Goal: Transaction & Acquisition: Book appointment/travel/reservation

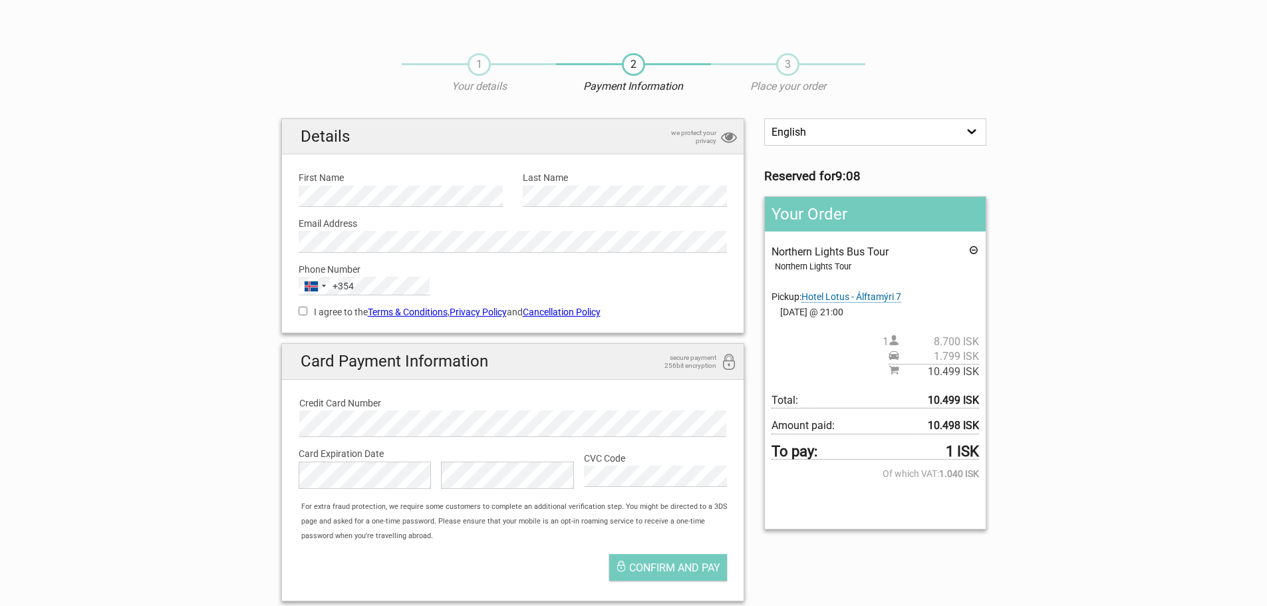
click at [301, 313] on input "I agree to the Terms & Conditions , Privacy Policy and Cancellation Policy" at bounding box center [303, 311] width 9 height 9
checkbox input "true"
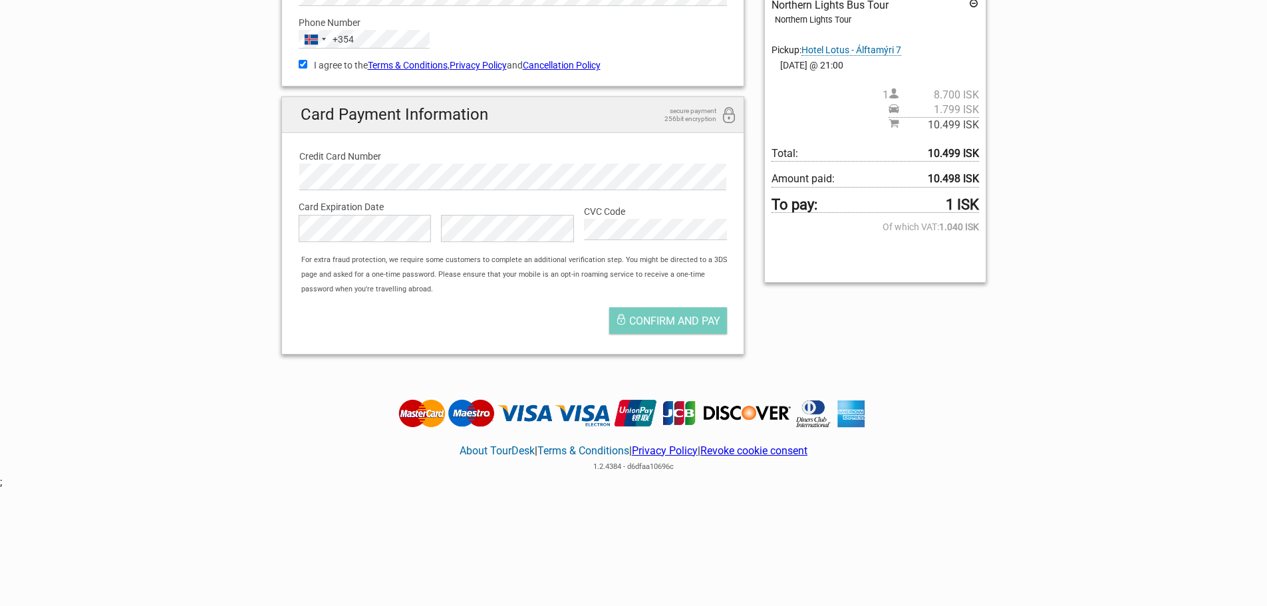
scroll to position [263, 0]
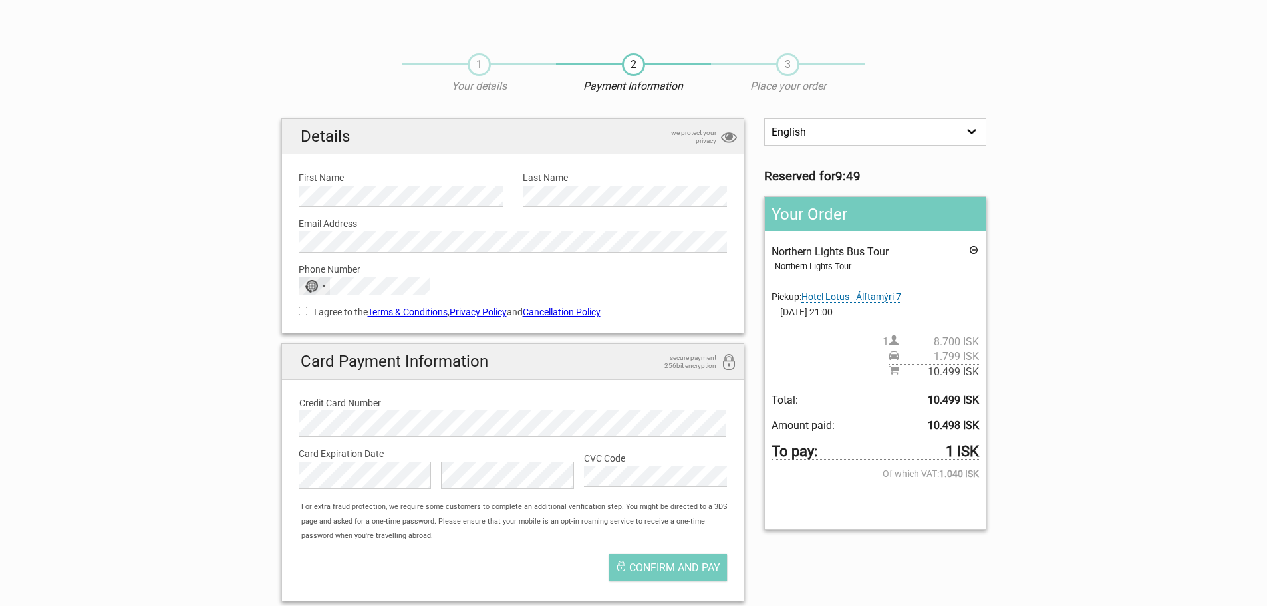
click at [306, 288] on div "No country selected 244 results found Afghanistan +93 Albania +355 Algeria +213…" at bounding box center [364, 286] width 131 height 19
click at [289, 313] on div "I agree to the Terms & Conditions , Privacy Policy and Cancellation Policy You …" at bounding box center [513, 310] width 449 height 31
click at [305, 313] on input "I agree to the Terms & Conditions , Privacy Policy and Cancellation Policy" at bounding box center [303, 311] width 9 height 9
checkbox input "true"
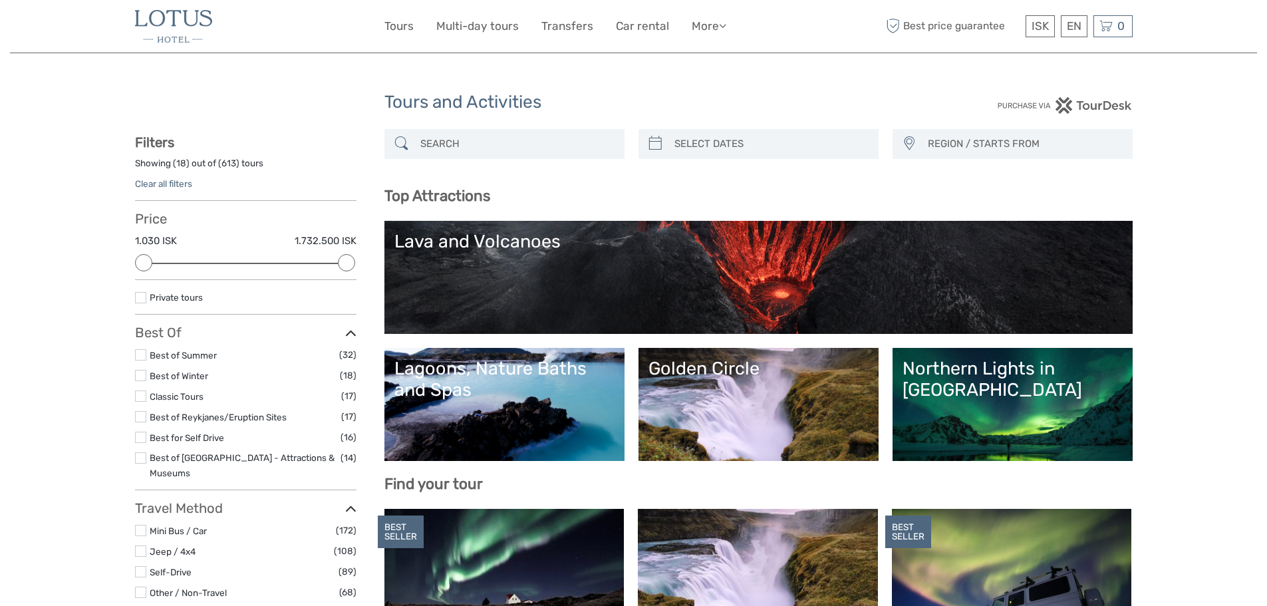
select select
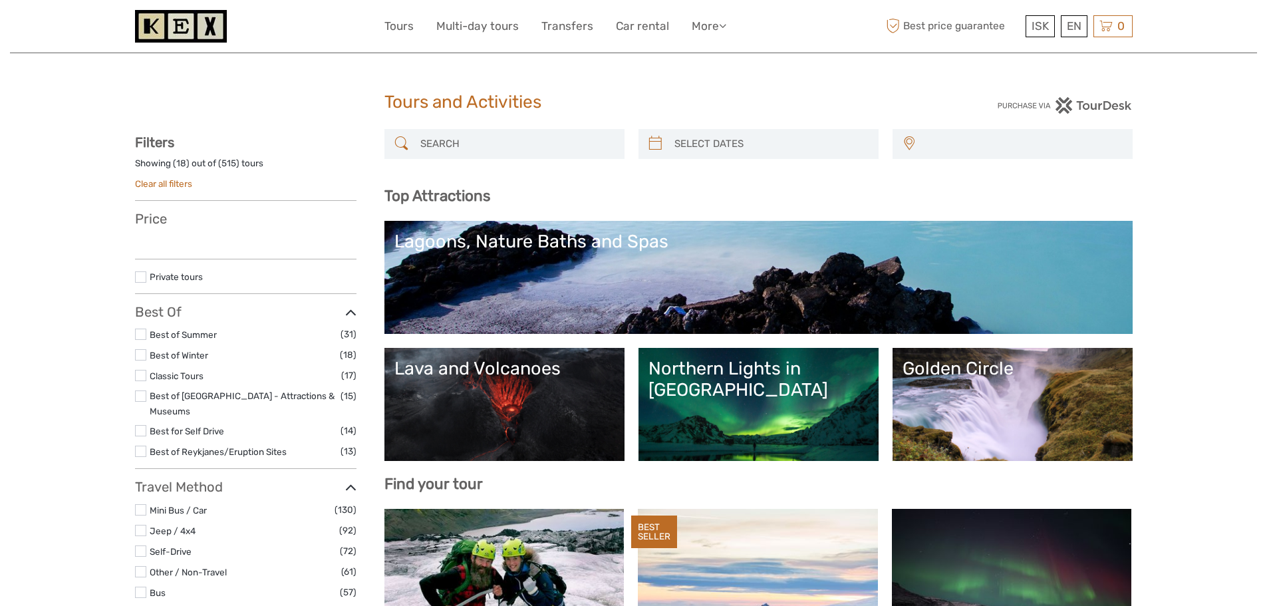
select select
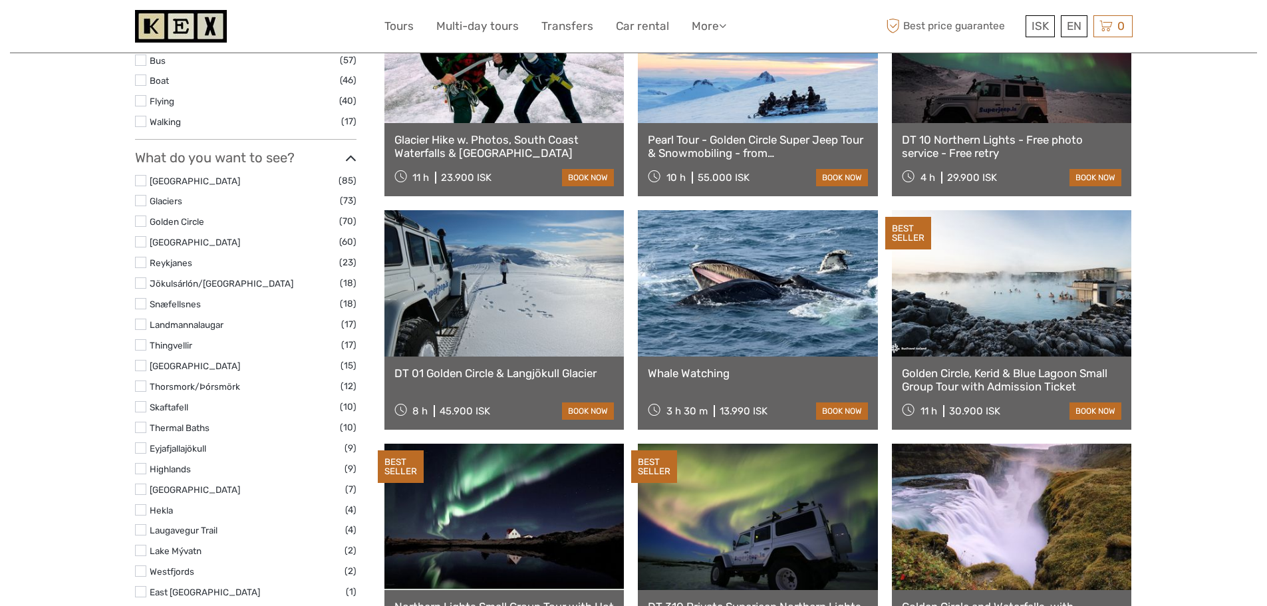
scroll to position [553, 0]
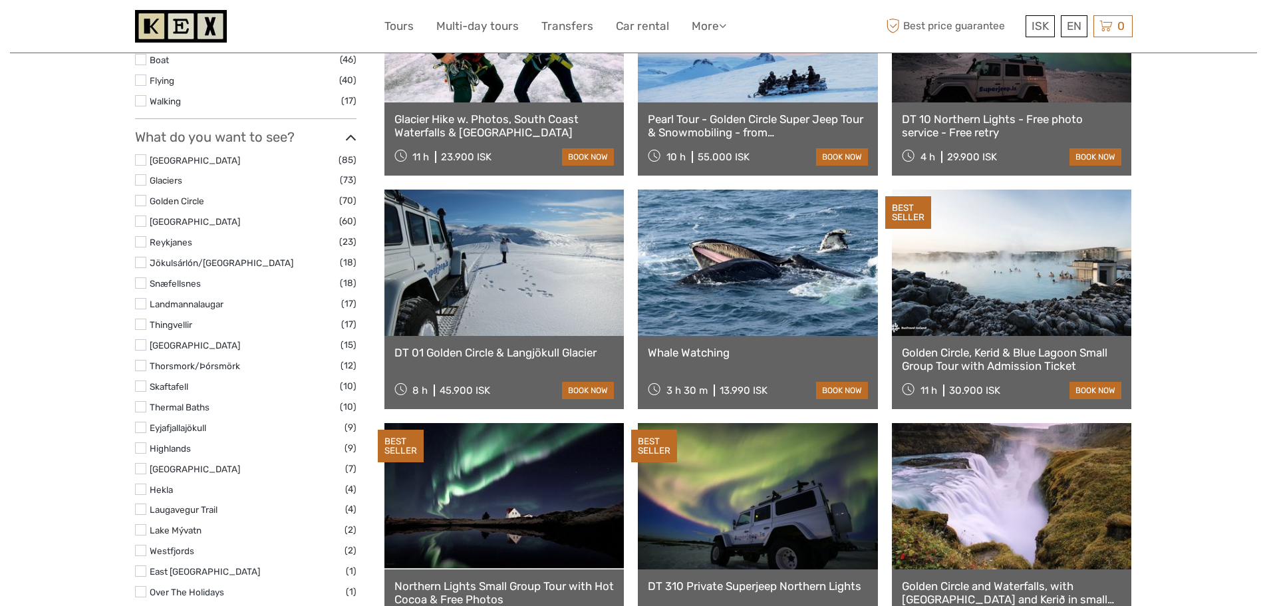
select select
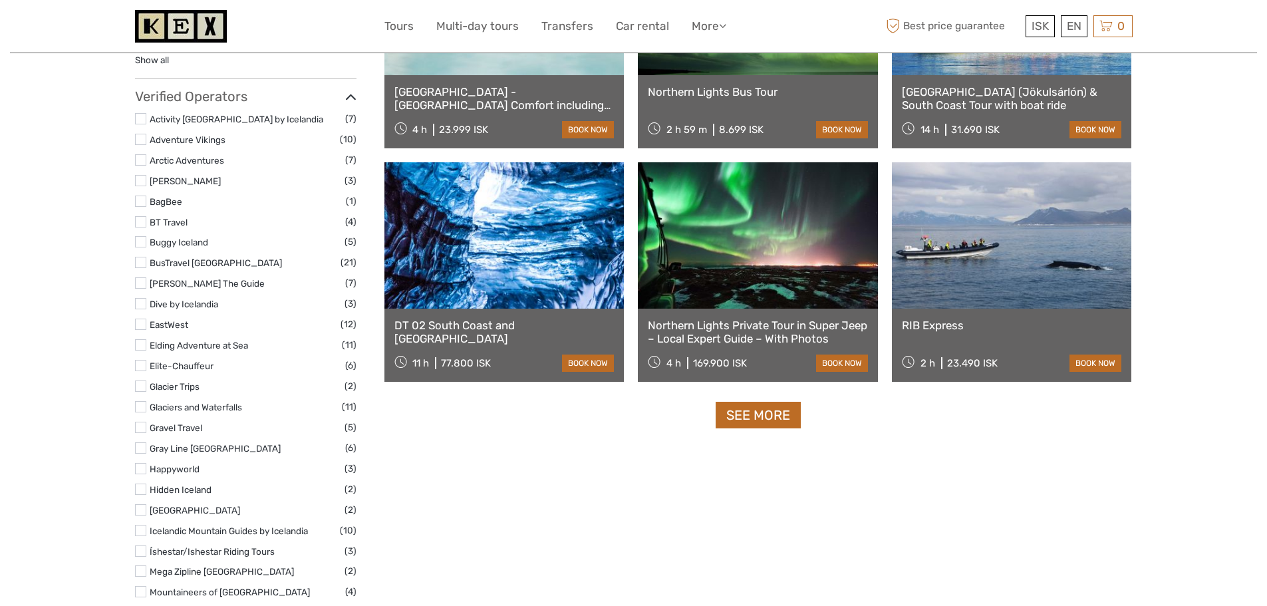
scroll to position [1550, 0]
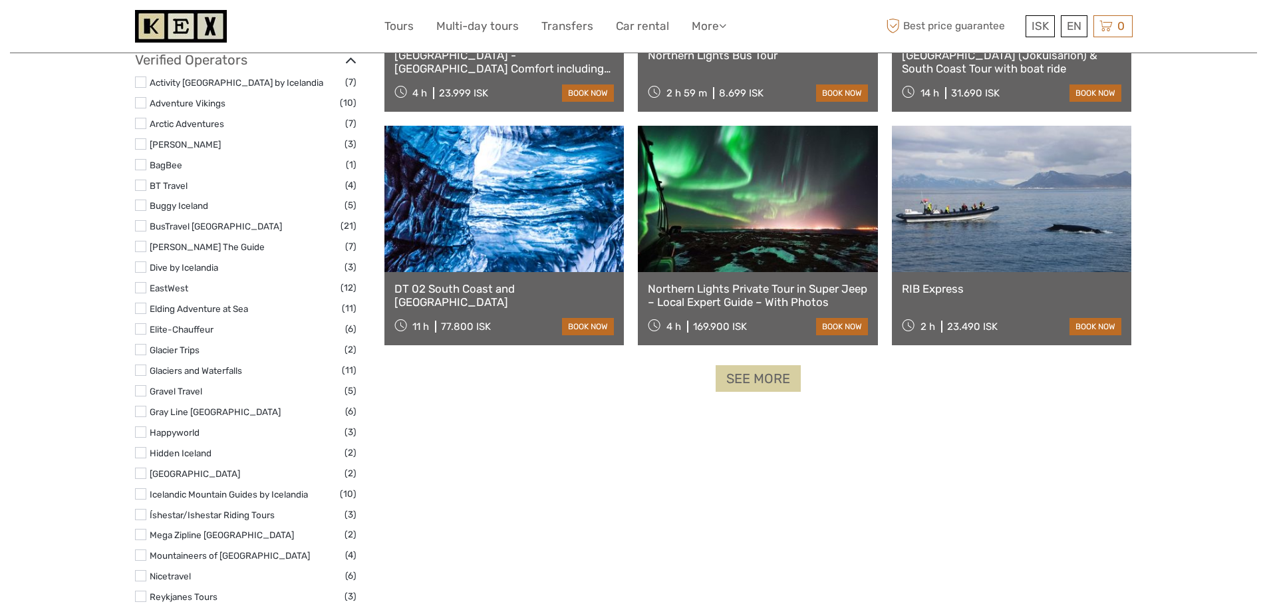
click at [743, 375] on link "See more" at bounding box center [758, 378] width 85 height 27
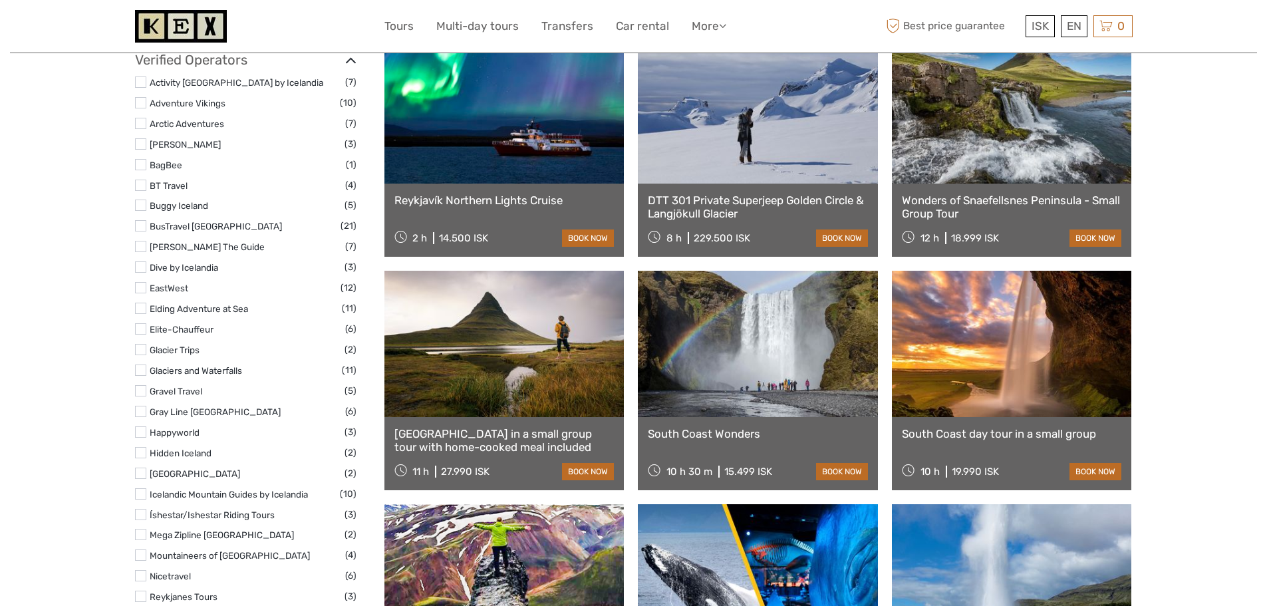
click at [957, 353] on link at bounding box center [1012, 344] width 240 height 146
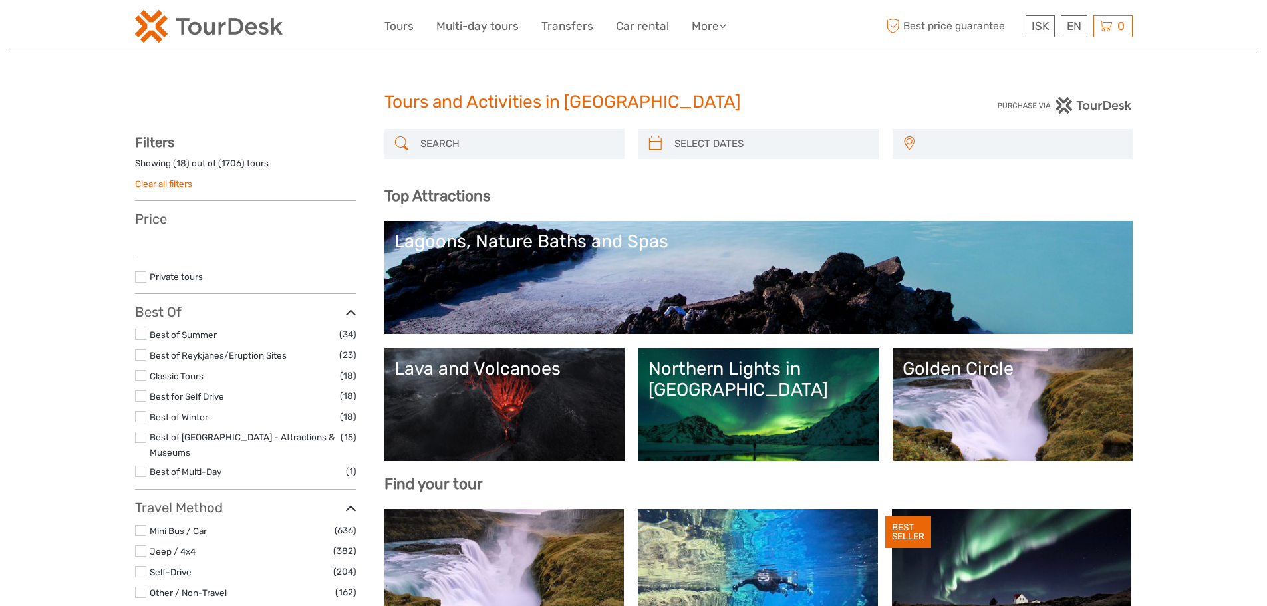
select select
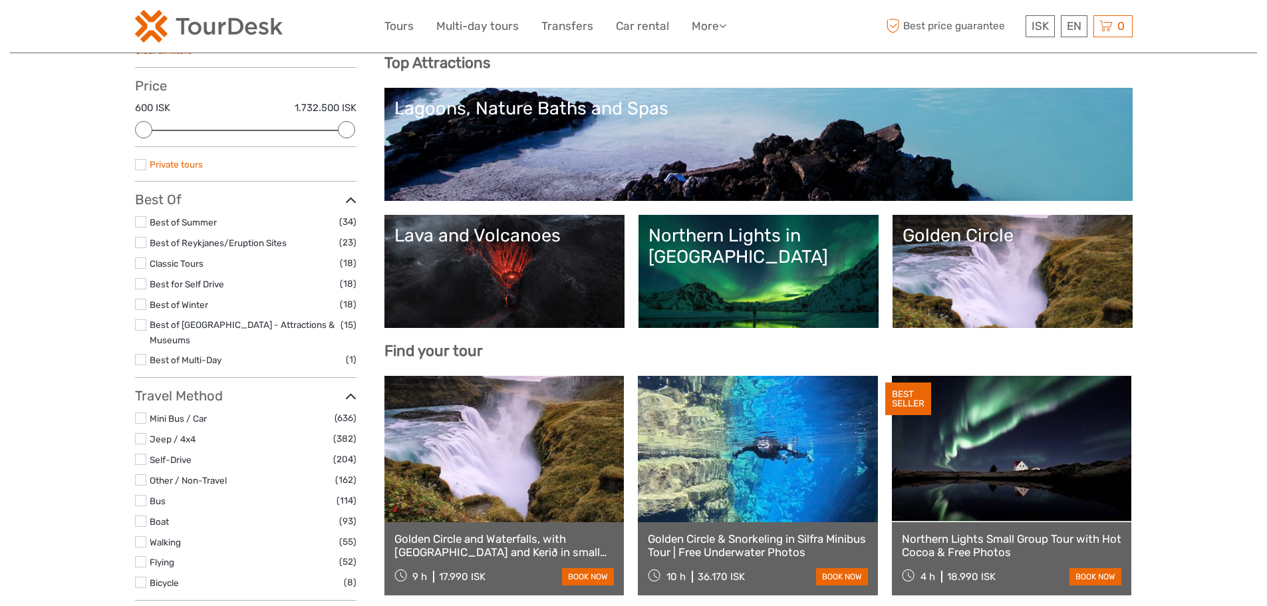
click at [199, 162] on link "Private tours" at bounding box center [176, 164] width 53 height 11
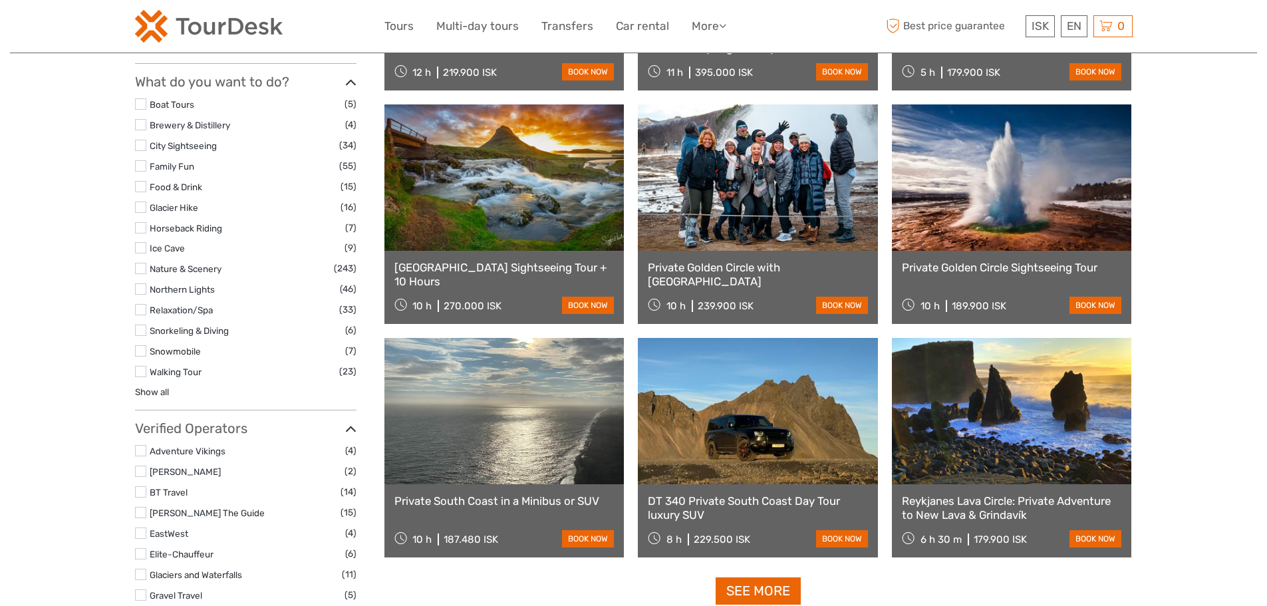
scroll to position [1339, 0]
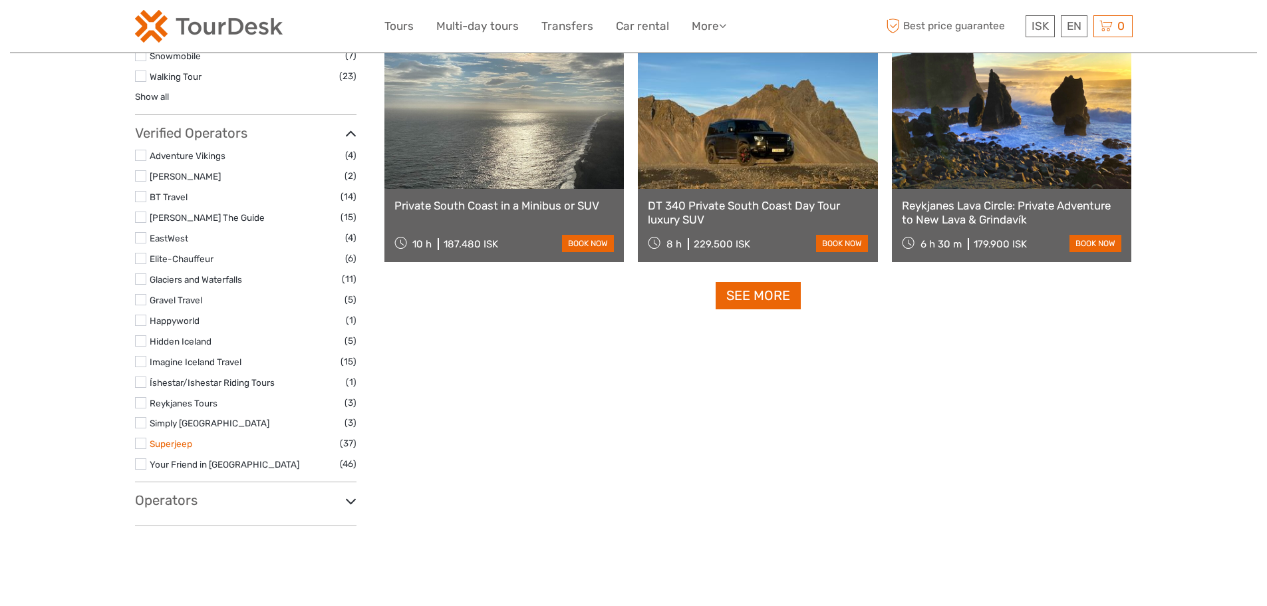
click at [180, 440] on link "Superjeep" at bounding box center [171, 443] width 43 height 11
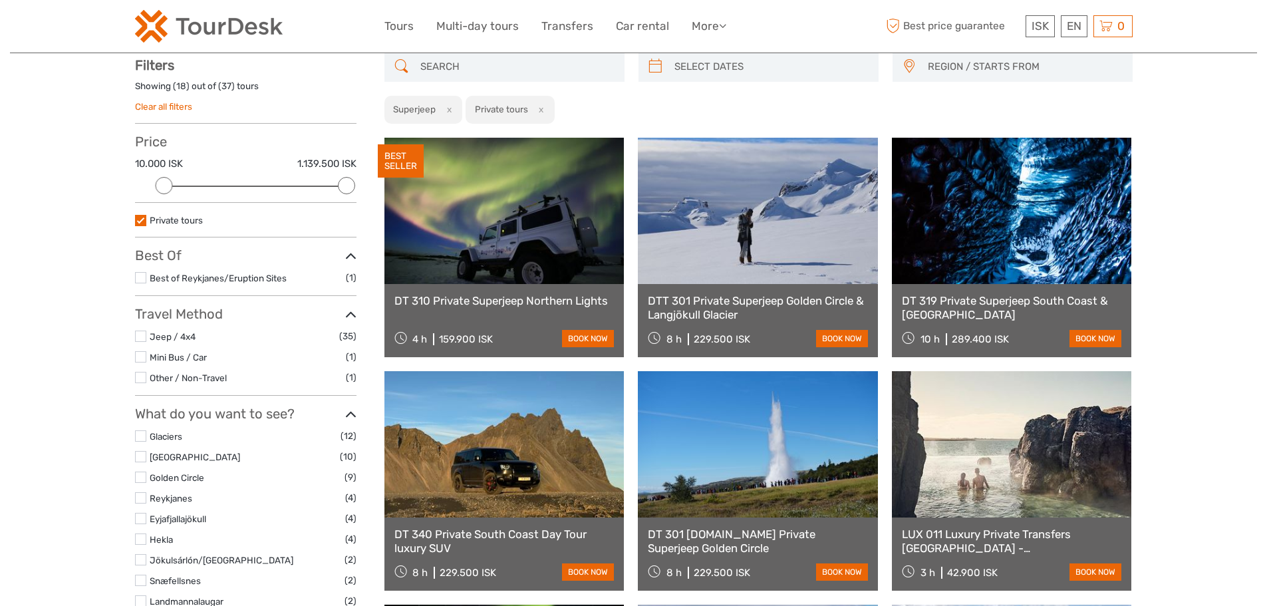
scroll to position [76, 0]
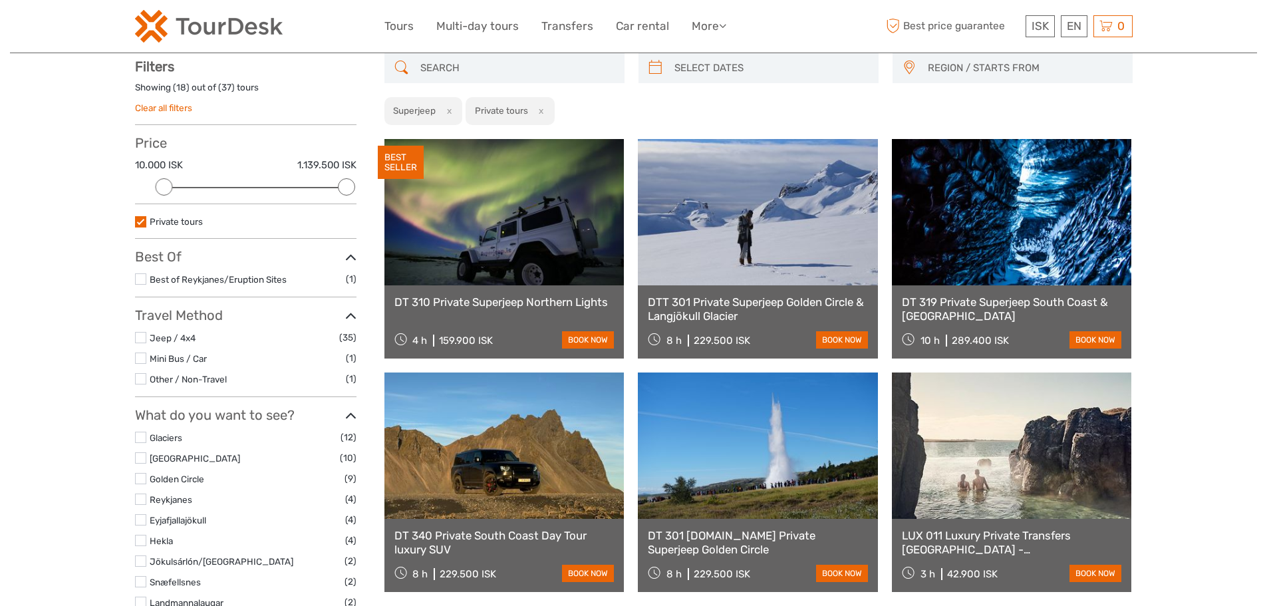
click at [718, 209] on link at bounding box center [758, 212] width 240 height 146
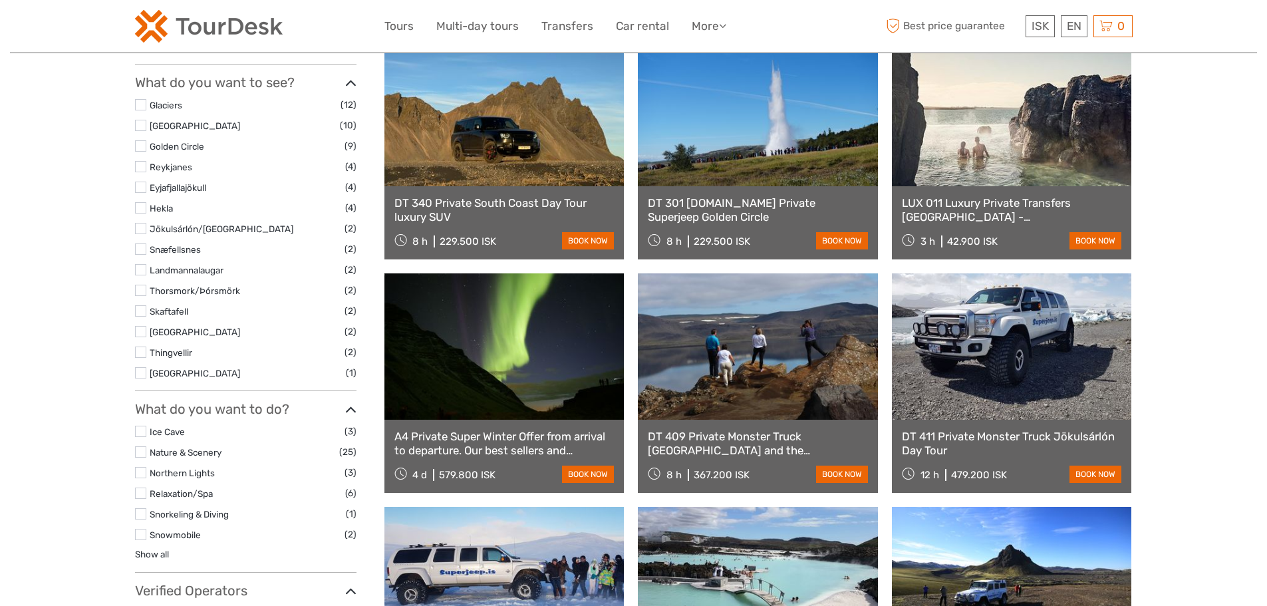
scroll to position [9, 0]
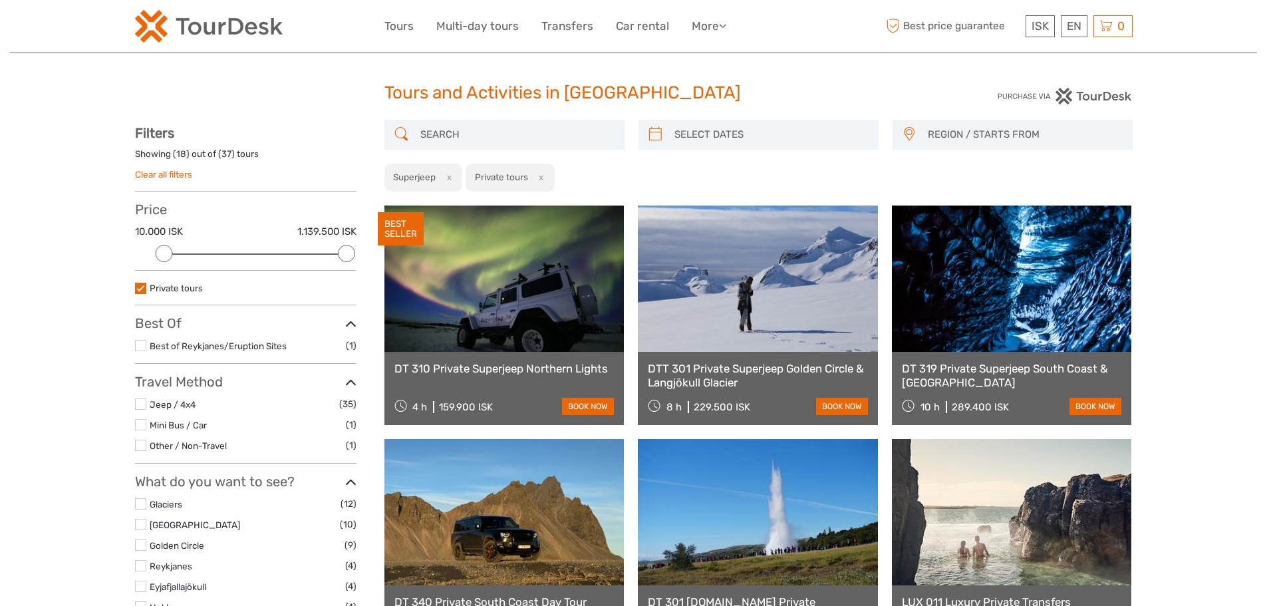
click at [526, 125] on input "search" at bounding box center [516, 134] width 203 height 23
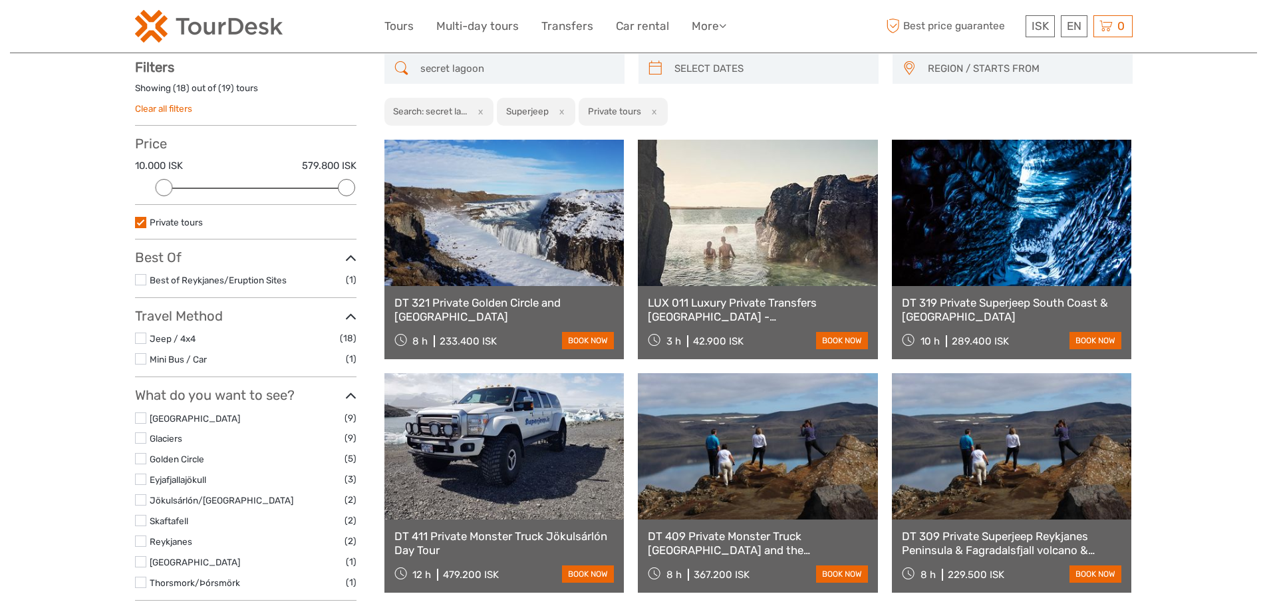
scroll to position [76, 0]
type input "secret lagoon"
click at [553, 228] on link at bounding box center [504, 212] width 240 height 146
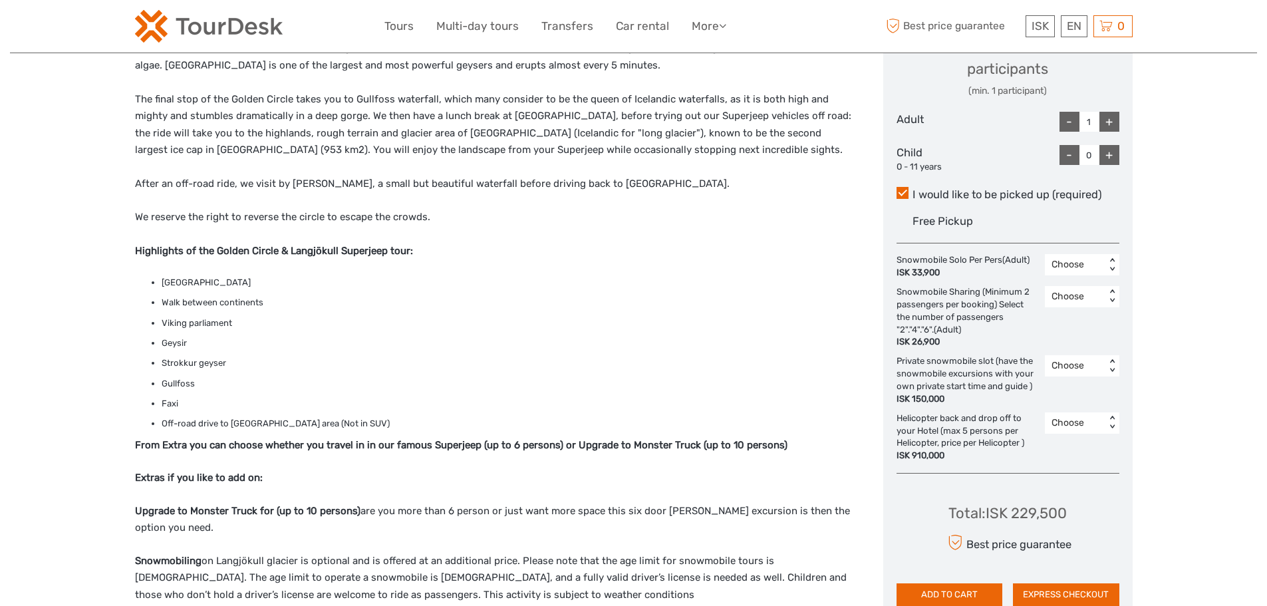
scroll to position [599, 0]
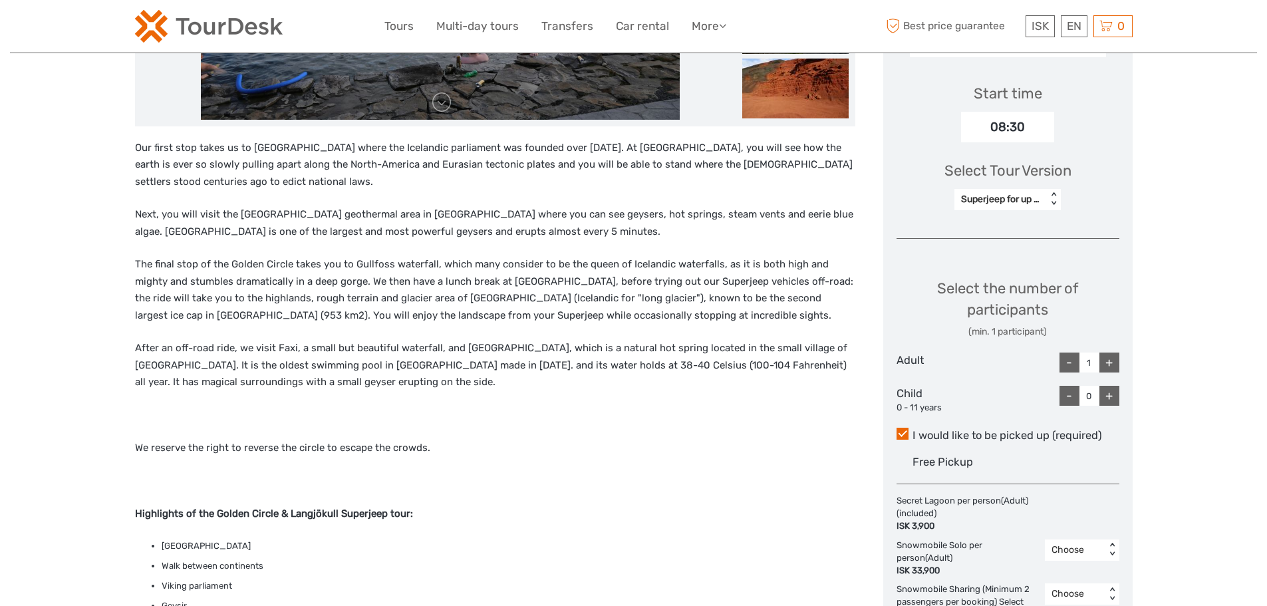
scroll to position [563, 0]
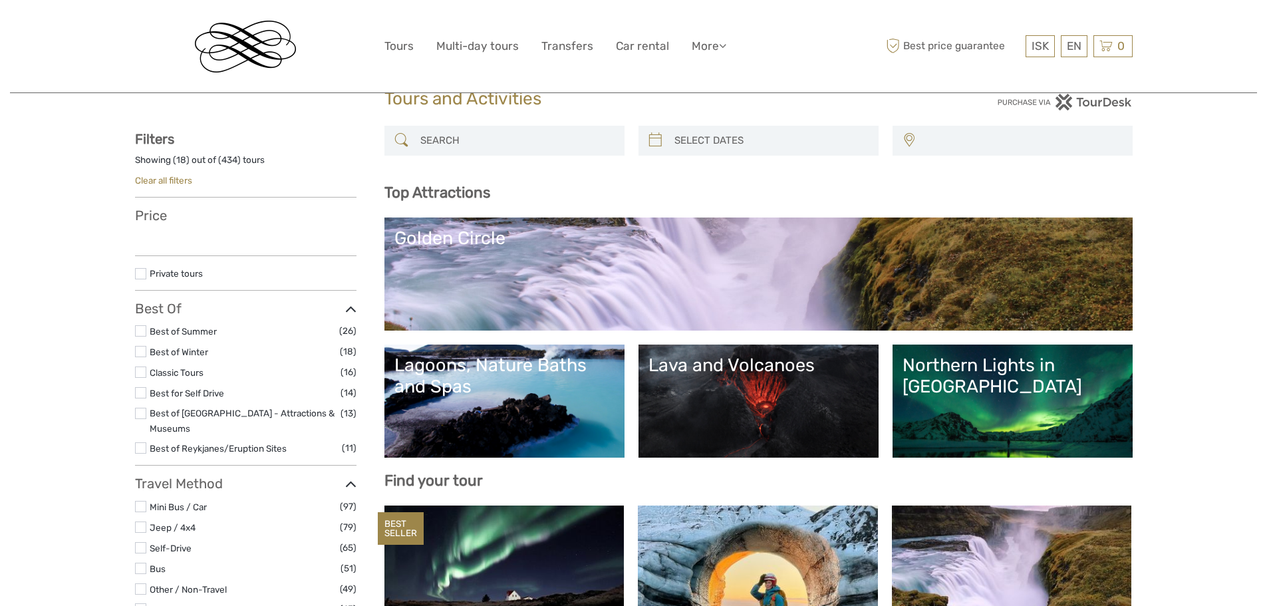
select select
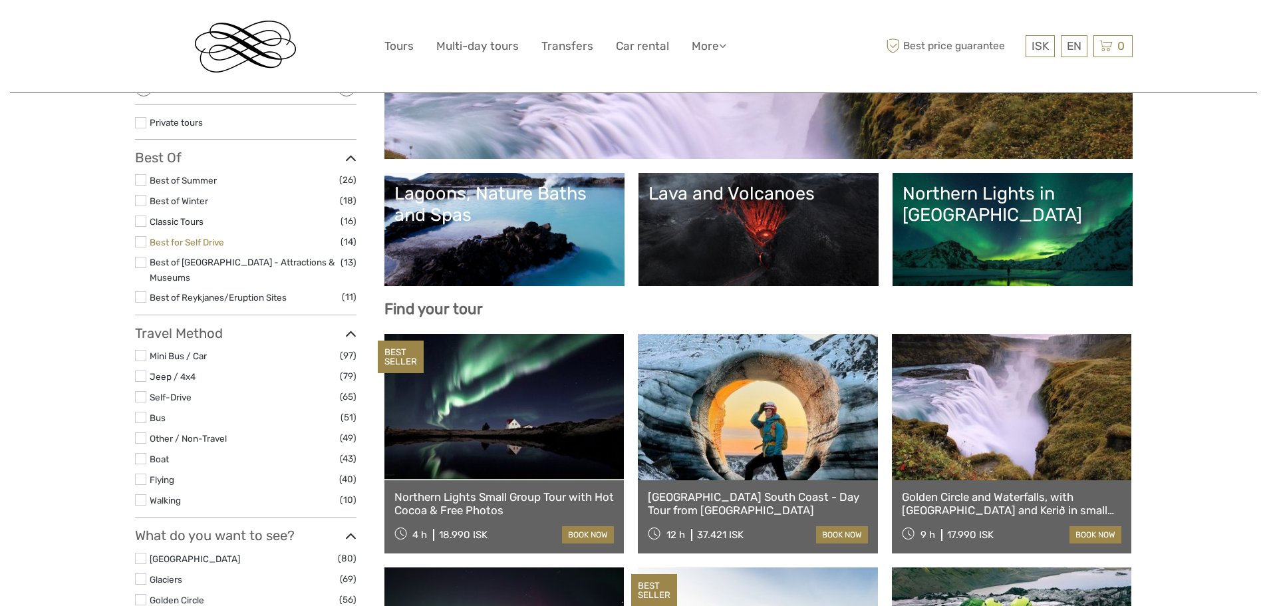
scroll to position [200, 0]
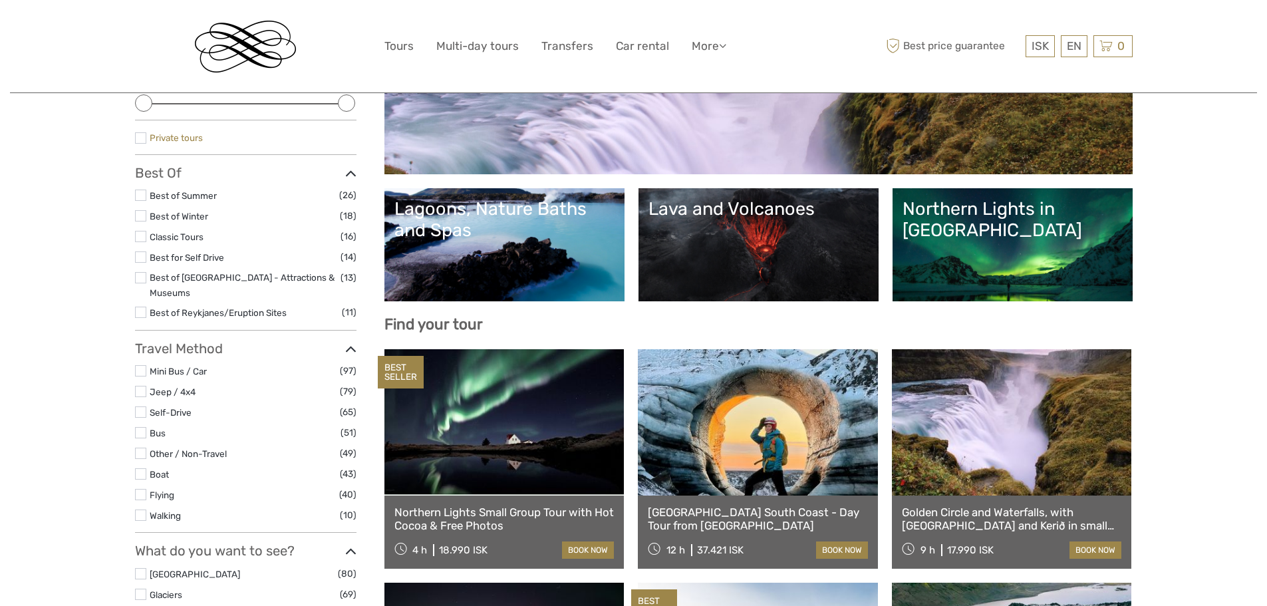
click at [198, 141] on link "Private tours" at bounding box center [176, 137] width 53 height 11
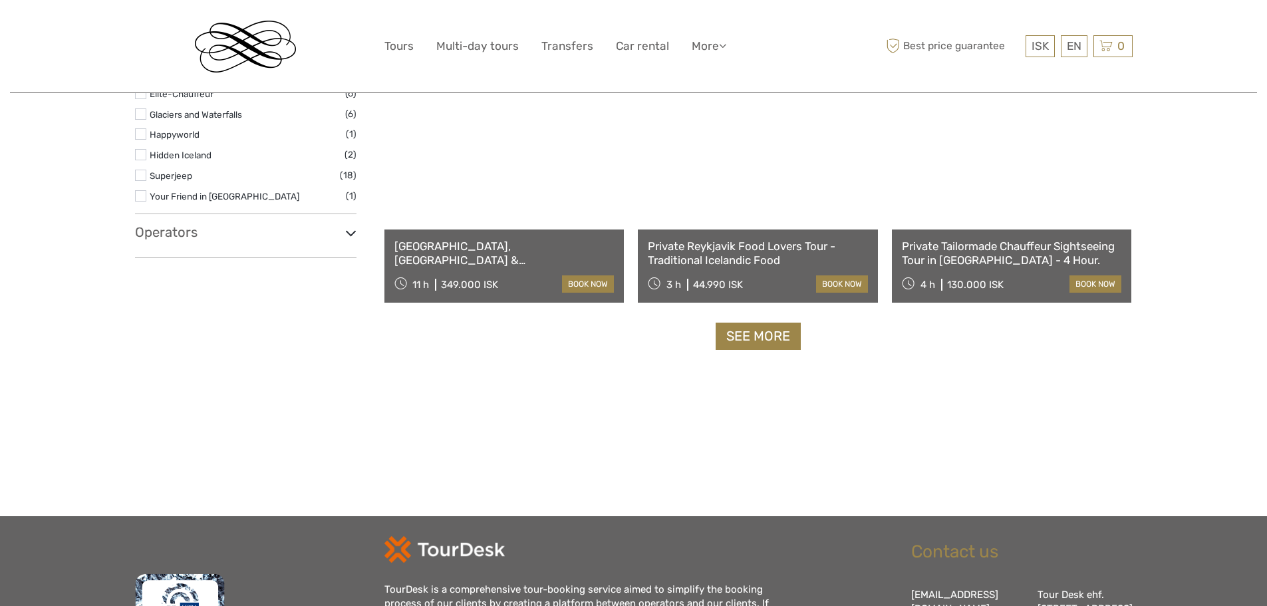
scroll to position [1339, 0]
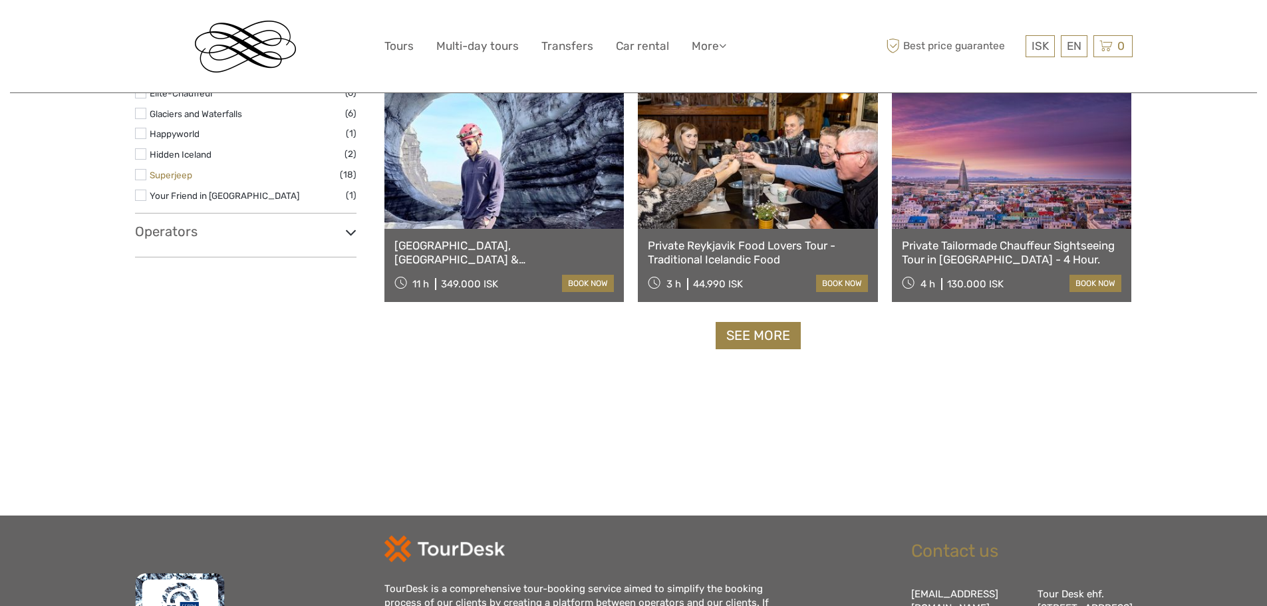
click at [184, 176] on link "Superjeep" at bounding box center [171, 175] width 43 height 11
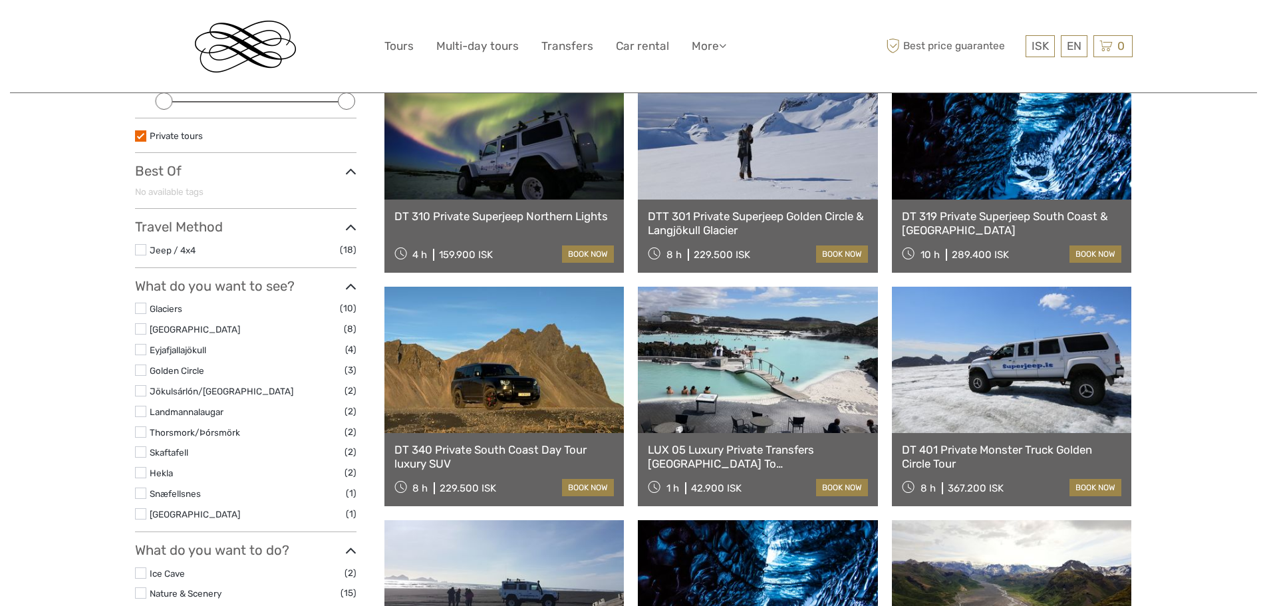
scroll to position [67, 0]
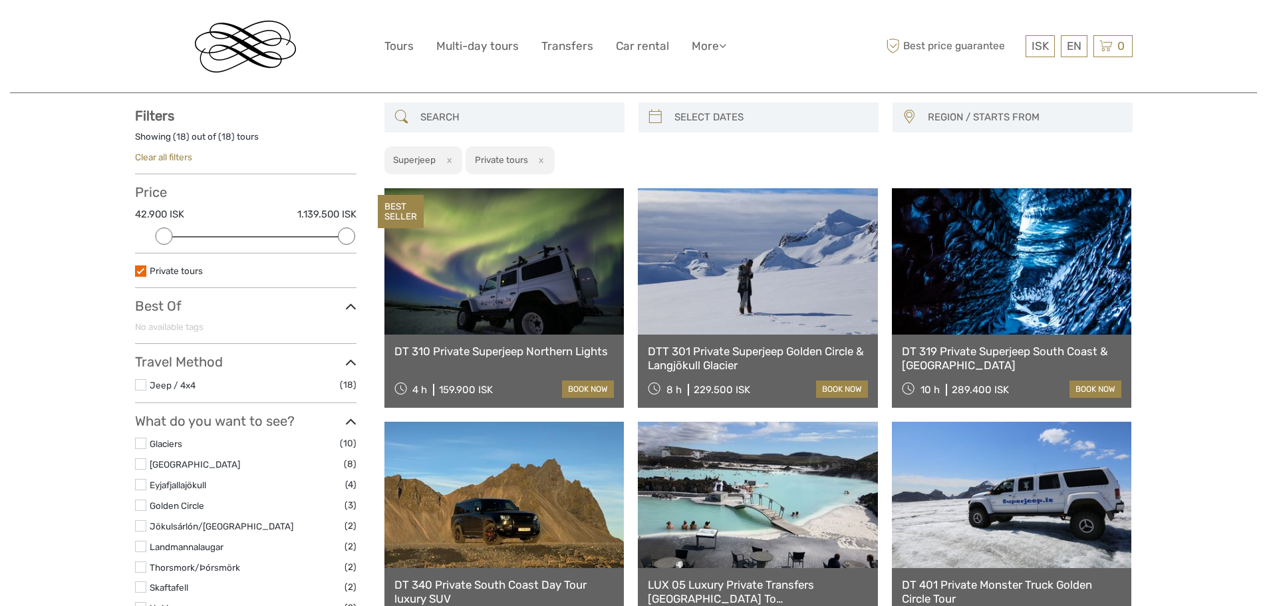
drag, startPoint x: 560, startPoint y: 118, endPoint x: 506, endPoint y: 111, distance: 54.4
click at [506, 116] on input "search" at bounding box center [516, 117] width 203 height 23
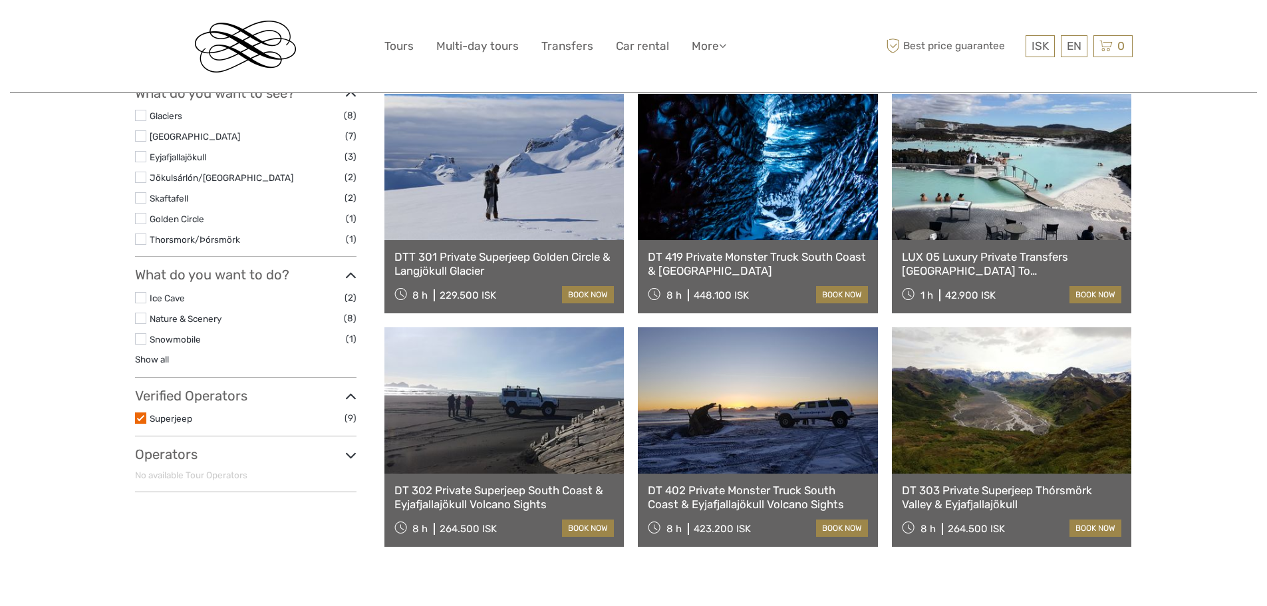
scroll to position [142, 0]
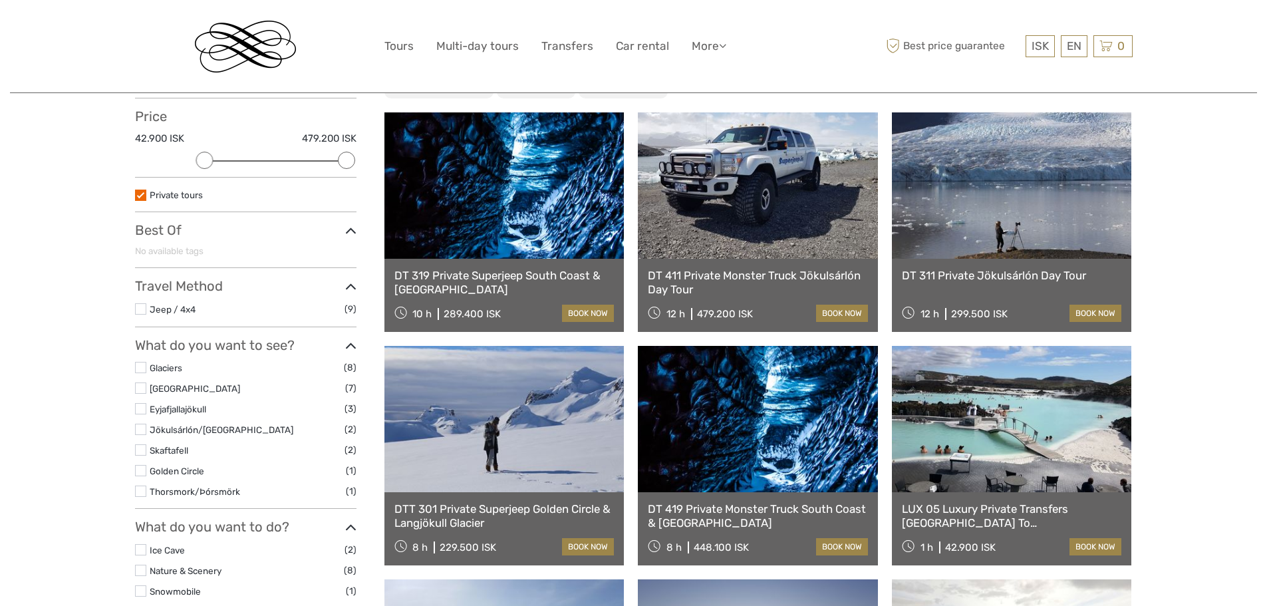
click at [575, 445] on link at bounding box center [504, 419] width 240 height 146
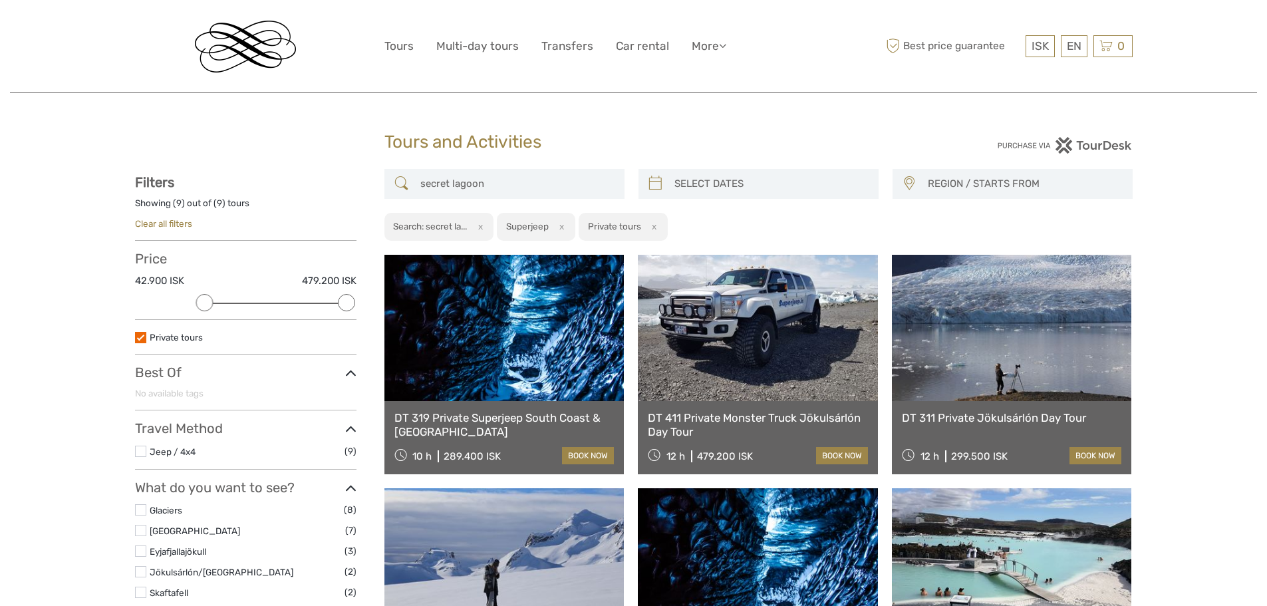
click at [542, 194] on input "secret lagoon" at bounding box center [516, 183] width 203 height 23
click at [422, 182] on input "secret lagoon"" at bounding box center [516, 183] width 203 height 23
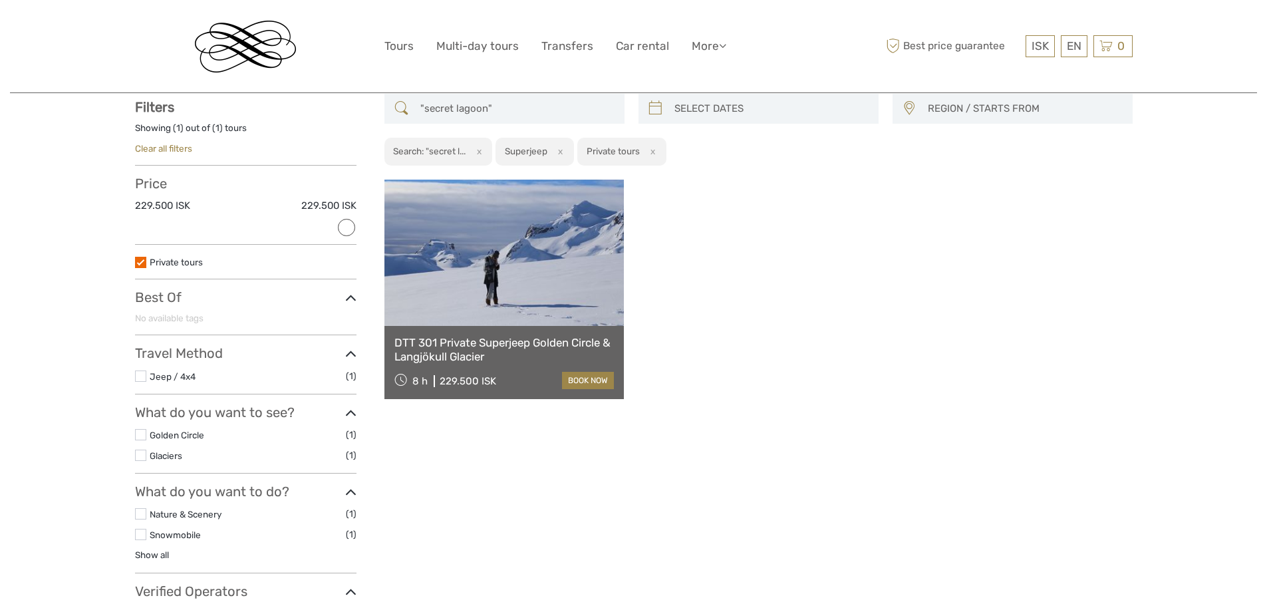
scroll to position [76, 0]
type input ""secret lagoon""
drag, startPoint x: 505, startPoint y: 111, endPoint x: 358, endPoint y: 112, distance: 146.3
click at [358, 112] on div "REGION / STARTS FROM Capital Region North Reykjanes / Keflavík South Southeast …" at bounding box center [634, 395] width 998 height 605
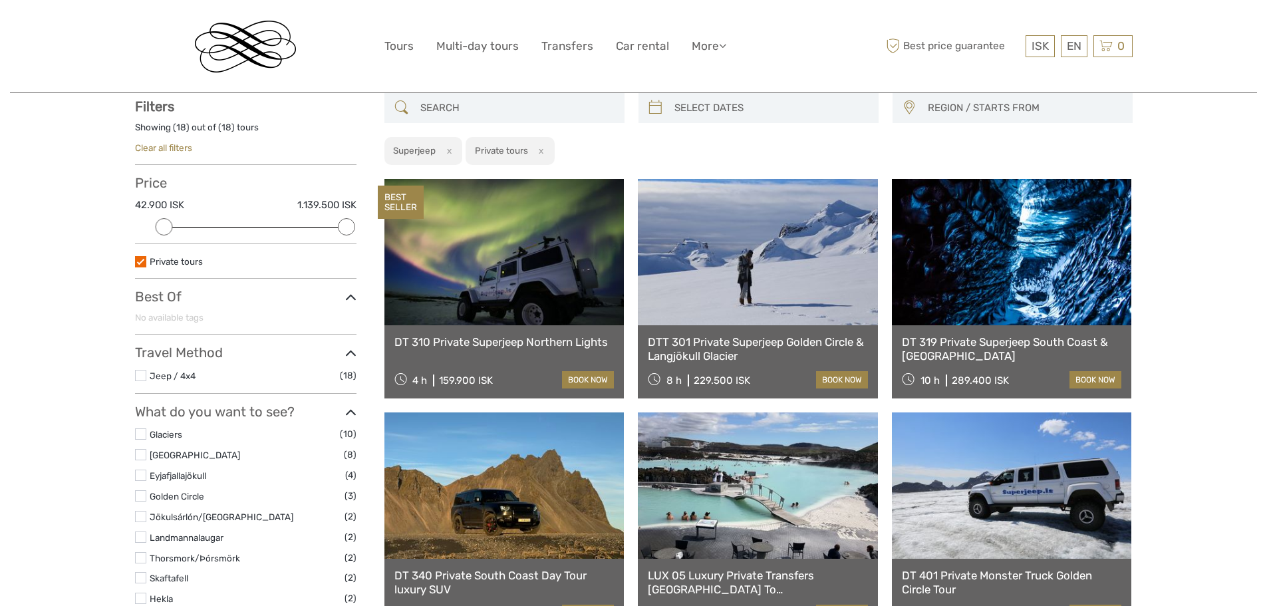
click at [1041, 277] on link at bounding box center [1012, 252] width 240 height 146
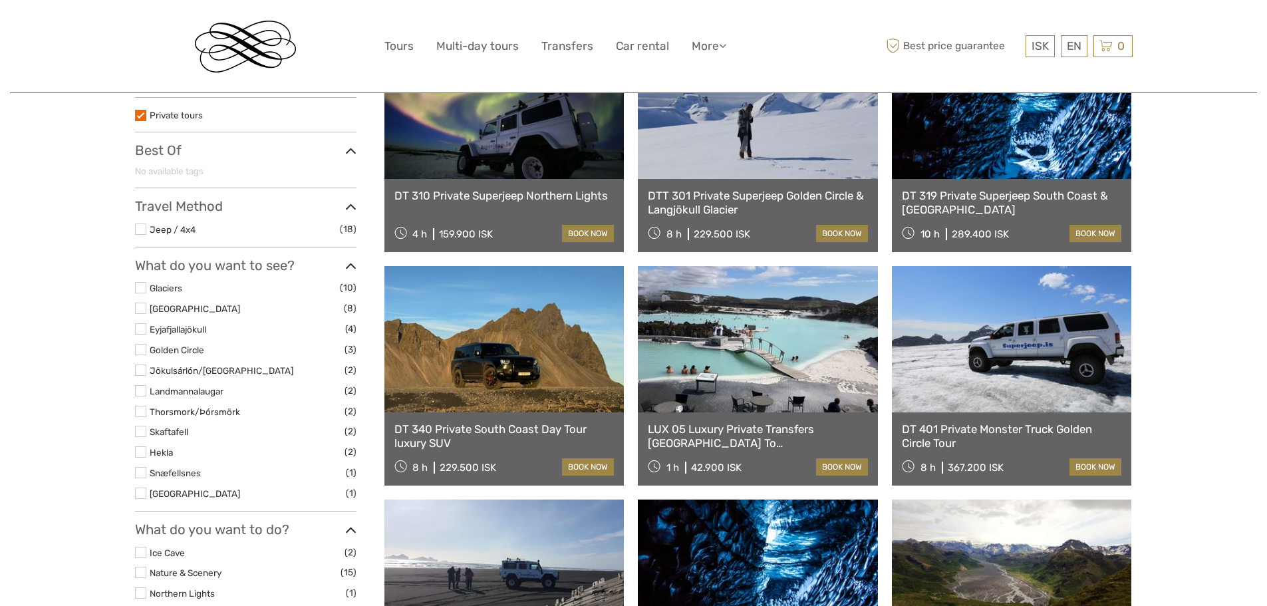
scroll to position [342, 0]
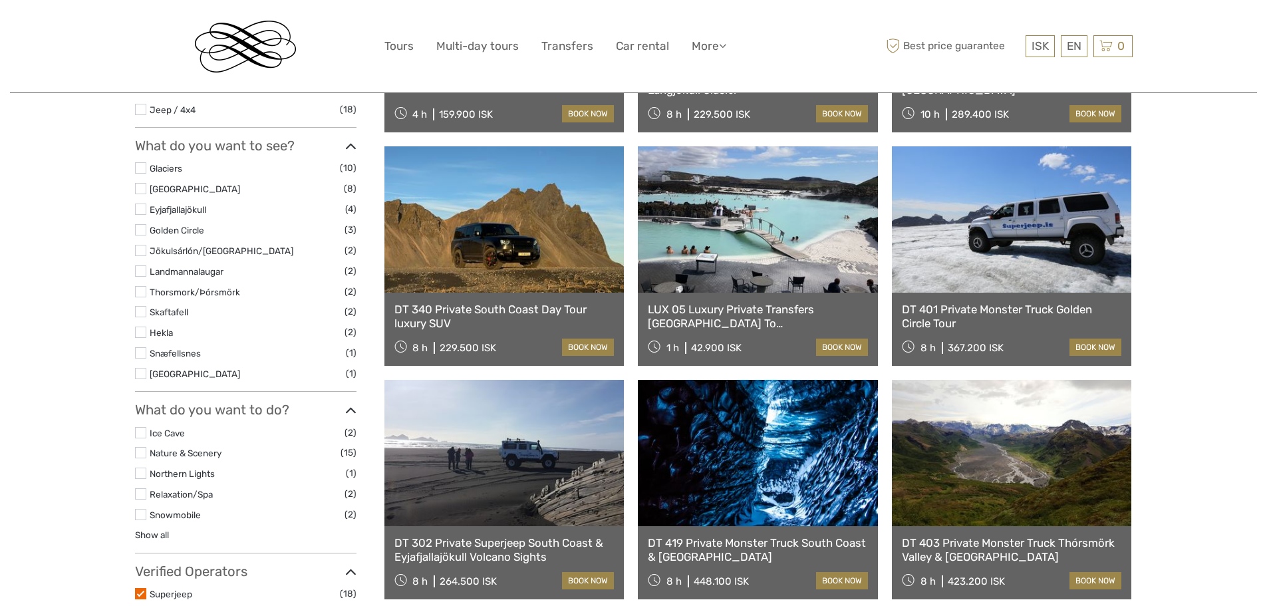
click at [458, 469] on link at bounding box center [504, 453] width 240 height 146
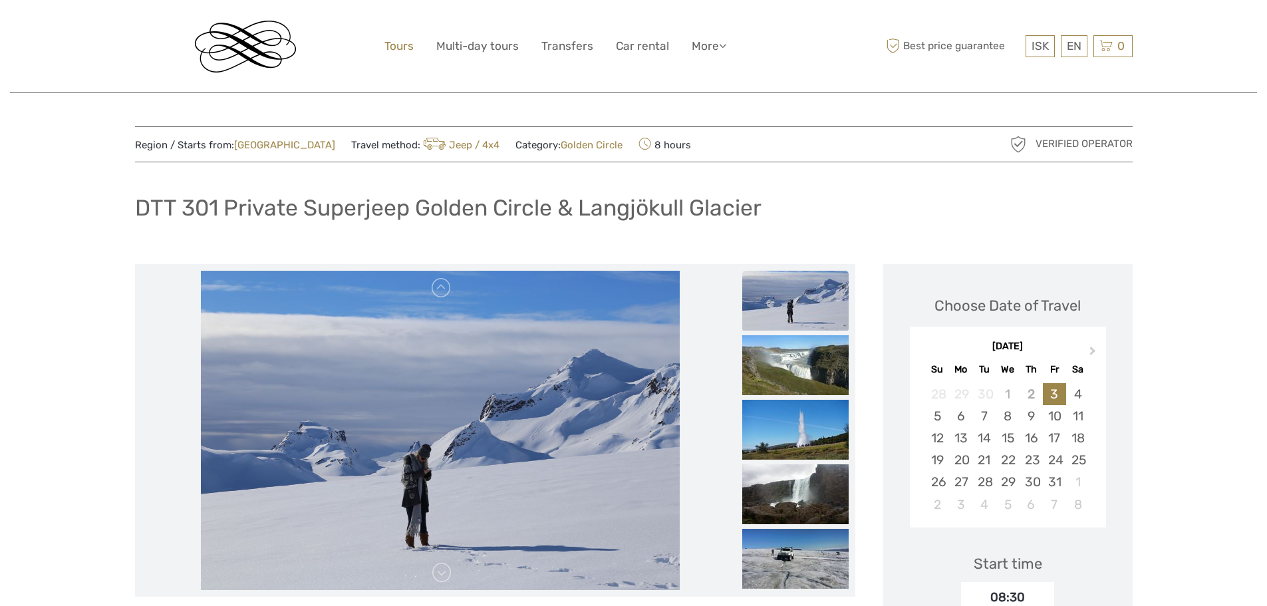
click at [405, 42] on link "Tours" at bounding box center [398, 46] width 29 height 19
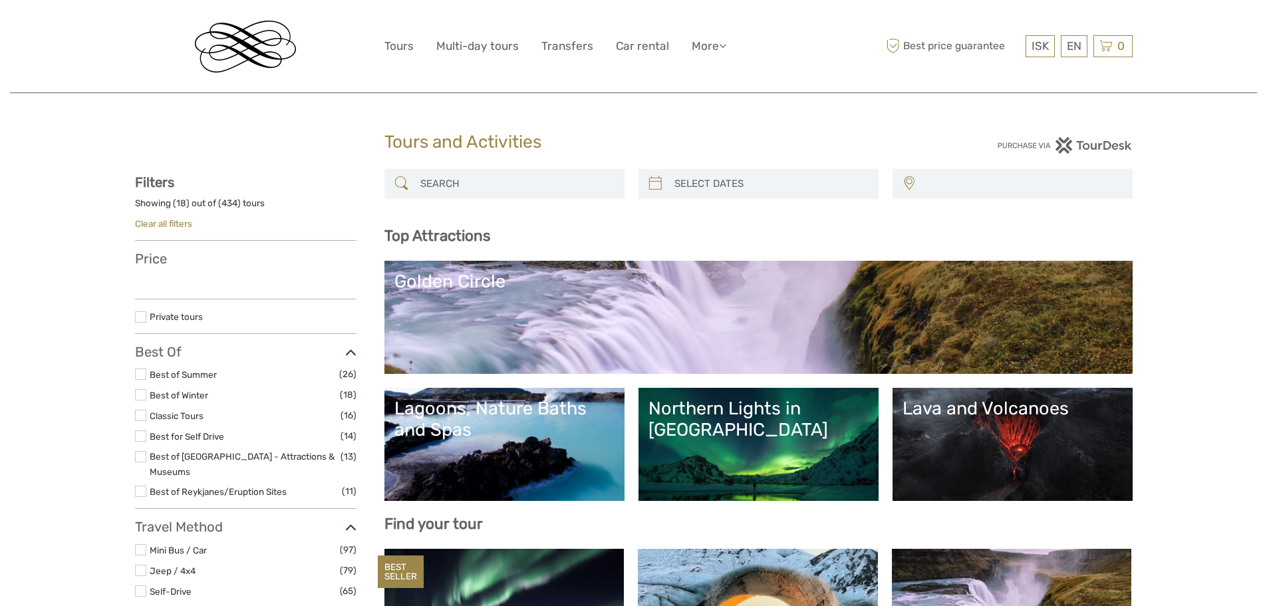
select select
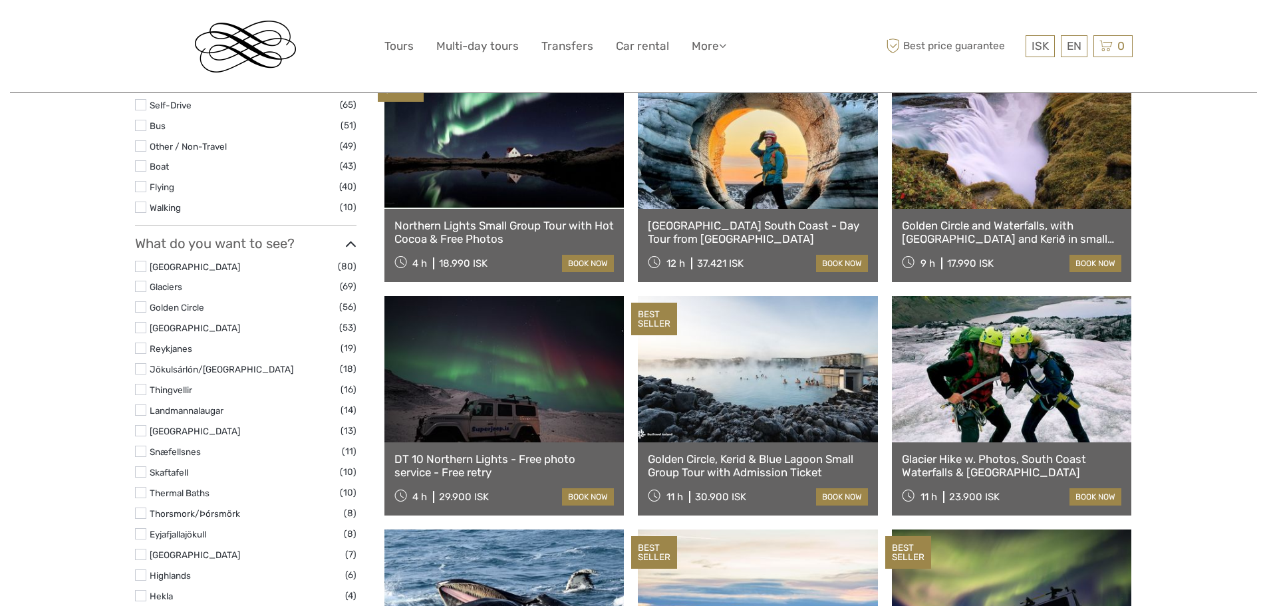
select select
